Goal: Task Accomplishment & Management: Manage account settings

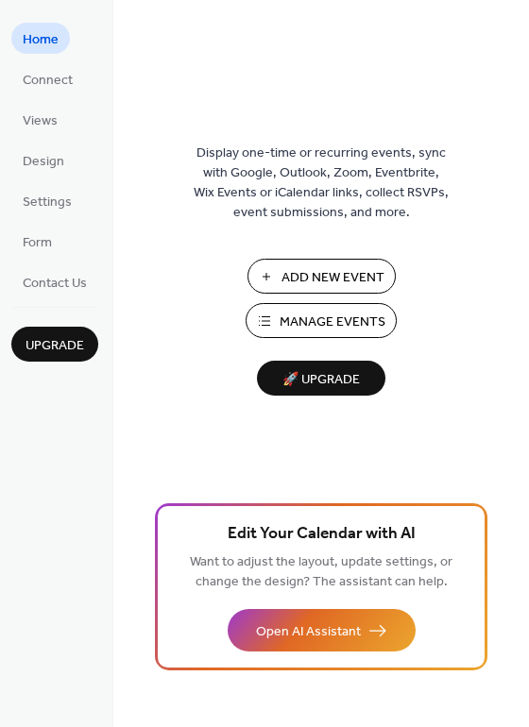
click at [321, 324] on span "Manage Events" at bounding box center [333, 323] width 106 height 20
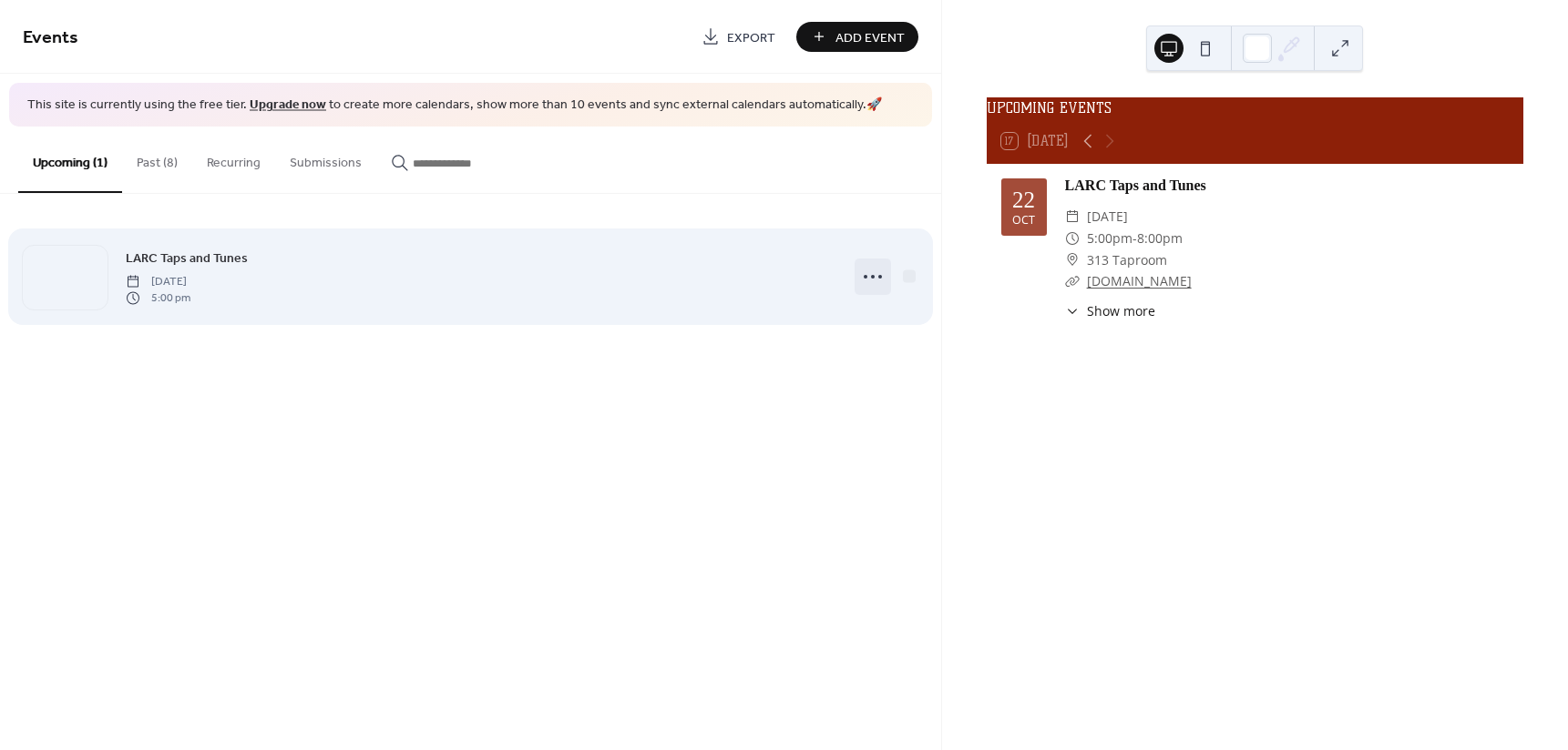
click at [878, 271] on icon at bounding box center [873, 277] width 29 height 29
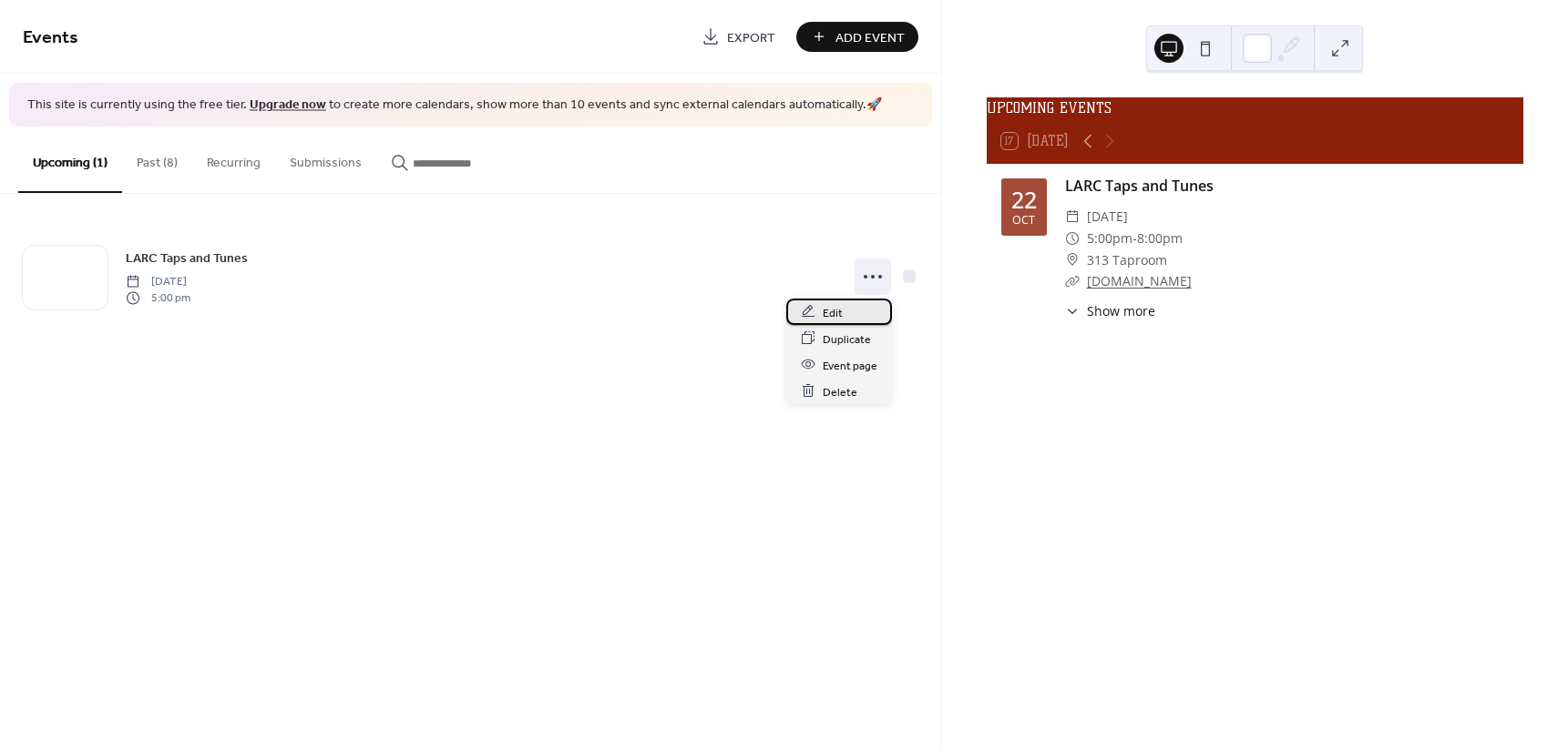
click at [827, 307] on span "Edit" at bounding box center [832, 313] width 20 height 19
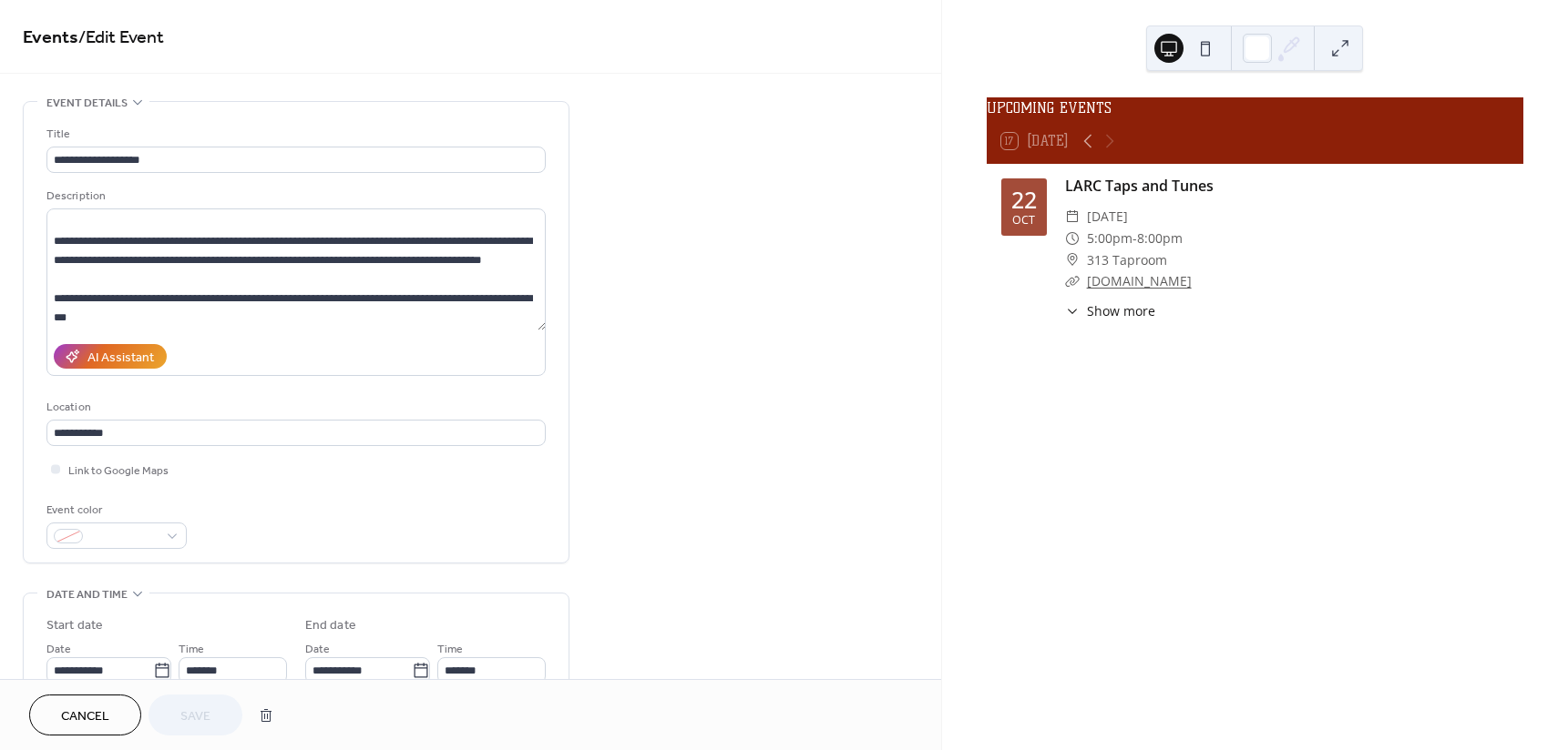
click at [1122, 319] on span "Show more" at bounding box center [1121, 311] width 68 height 19
